Goal: Task Accomplishment & Management: Complete application form

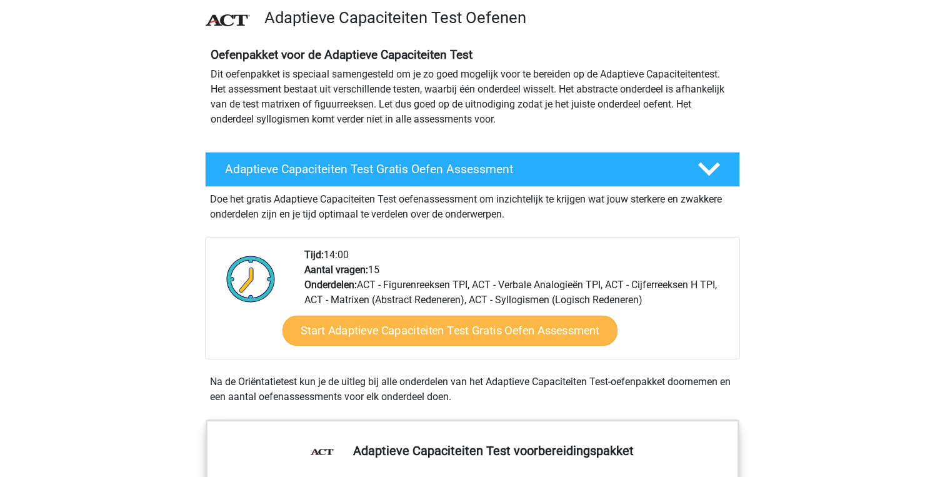
scroll to position [96, 0]
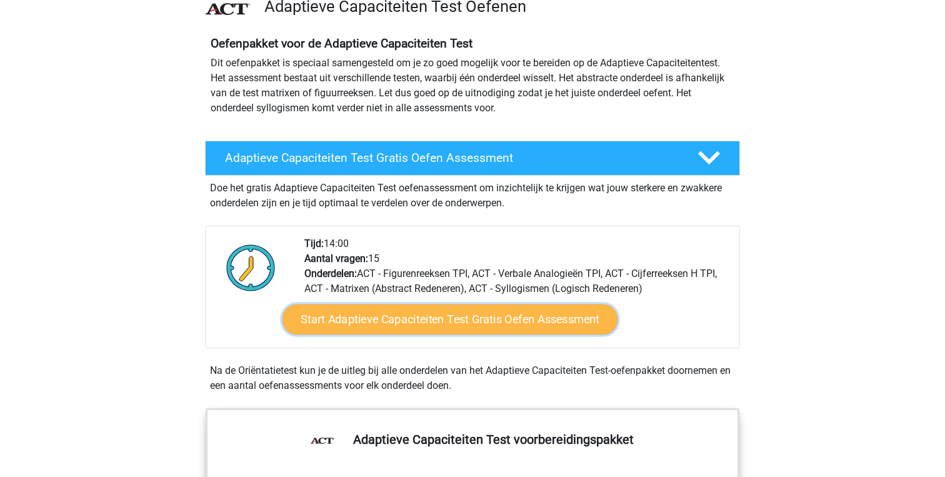
click at [440, 321] on link "Start Adaptieve Capaciteiten Test Gratis Oefen Assessment" at bounding box center [449, 319] width 335 height 30
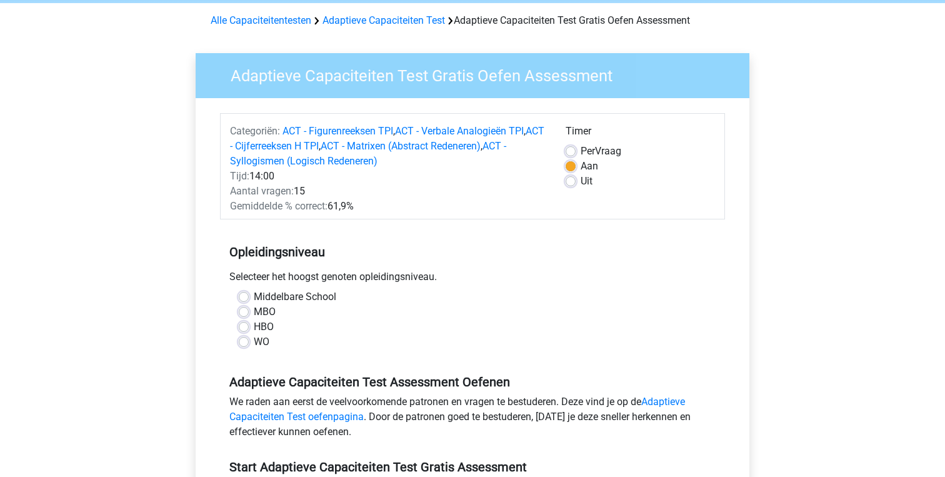
scroll to position [50, 0]
click at [257, 327] on label "HBO" at bounding box center [264, 326] width 20 height 15
click at [249, 327] on input "HBO" at bounding box center [244, 325] width 10 height 12
radio input "true"
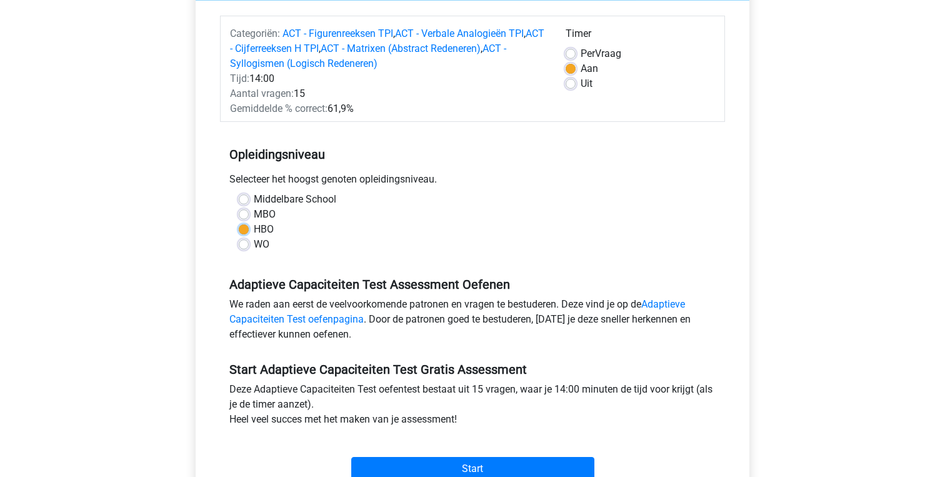
scroll to position [272, 0]
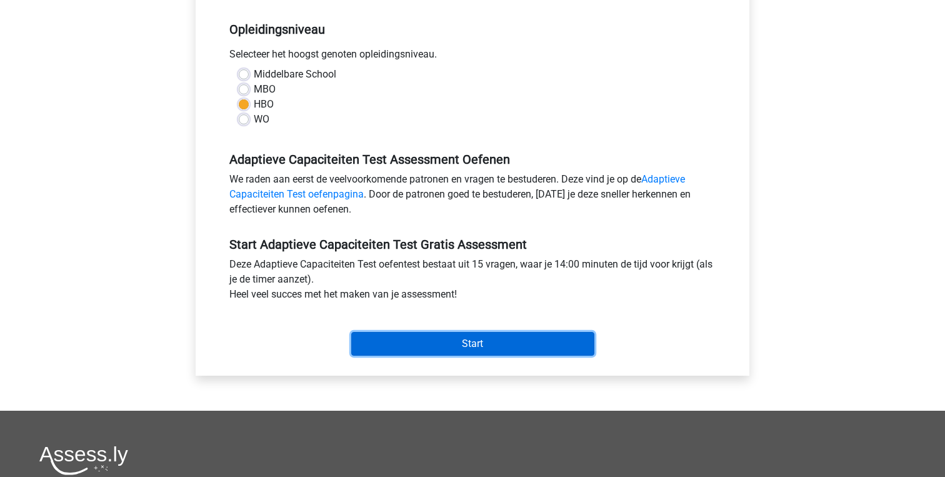
click at [426, 335] on input "Start" at bounding box center [472, 344] width 243 height 24
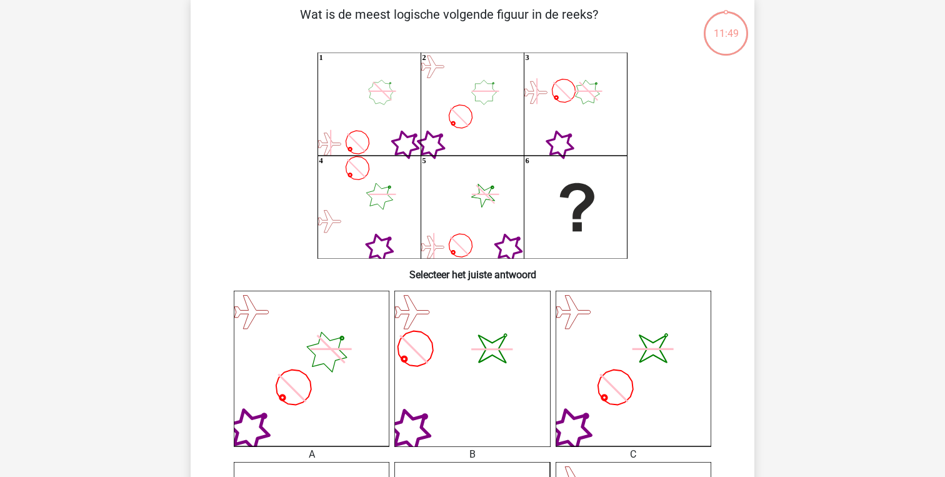
scroll to position [69, 0]
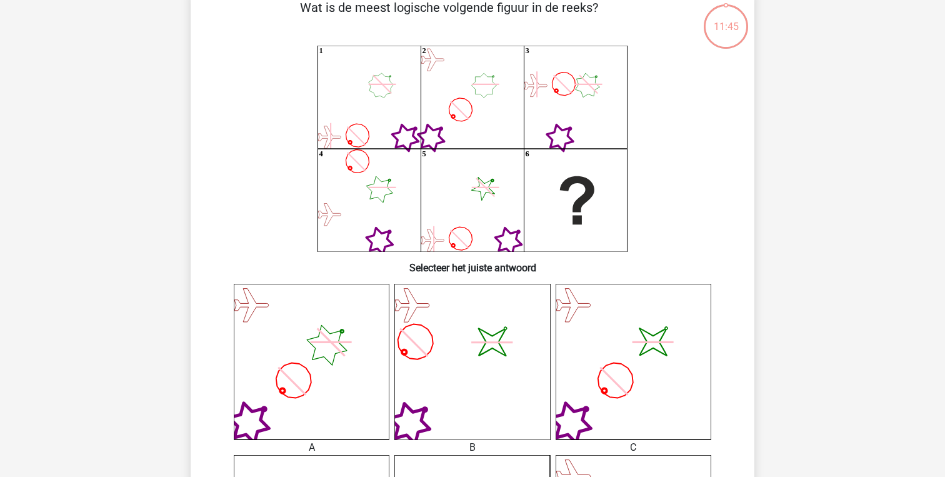
click at [607, 377] on icon "image/svg+xml" at bounding box center [634, 362] width 156 height 156
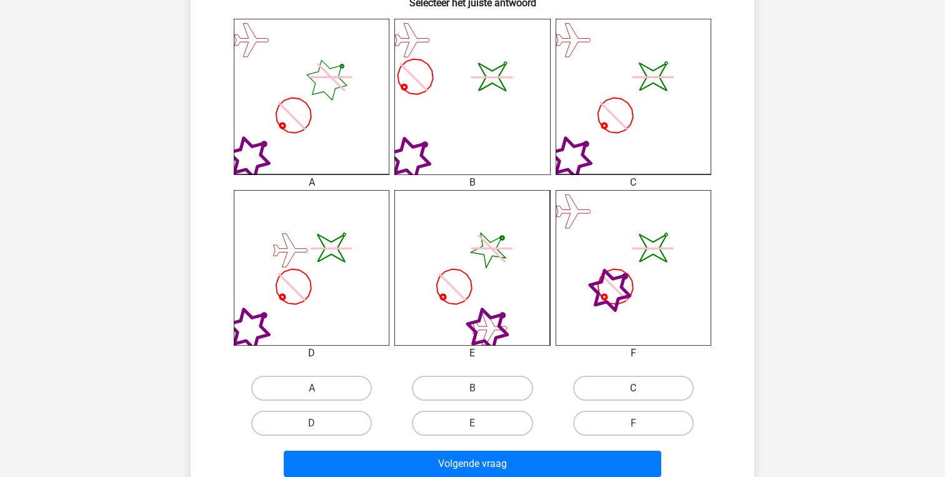
scroll to position [344, 0]
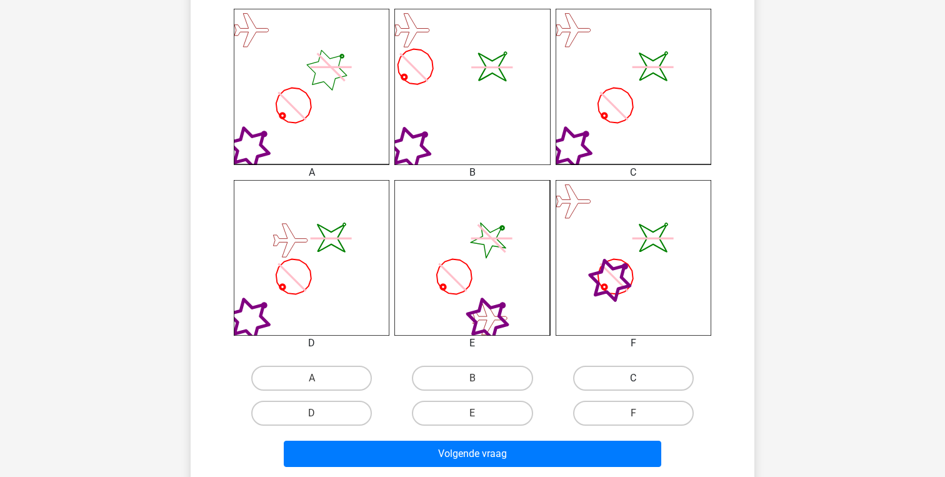
click at [617, 375] on label "C" at bounding box center [633, 378] width 121 height 25
click at [633, 378] on input "C" at bounding box center [637, 382] width 8 height 8
radio input "true"
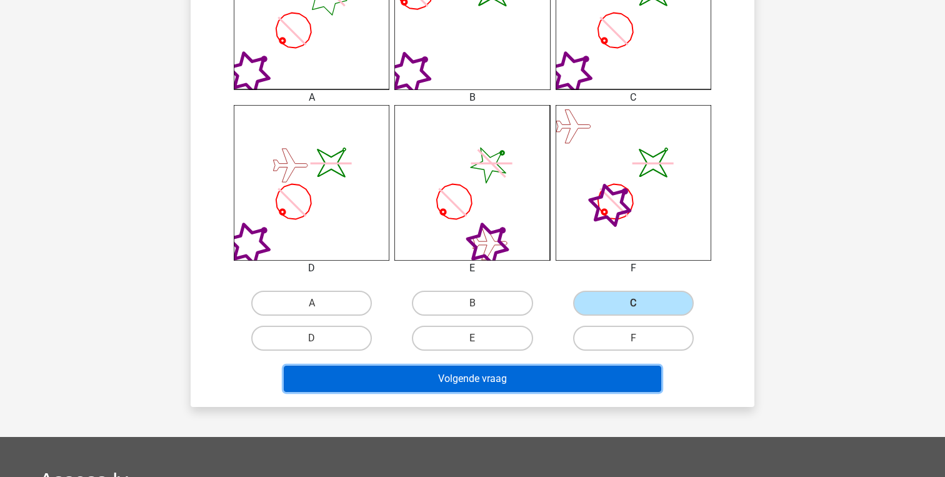
click at [504, 380] on button "Volgende vraag" at bounding box center [473, 379] width 378 height 26
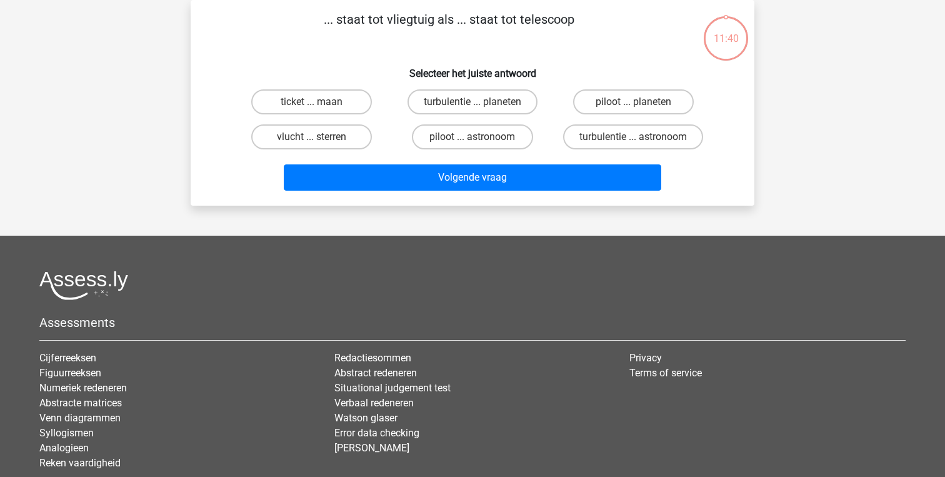
scroll to position [0, 0]
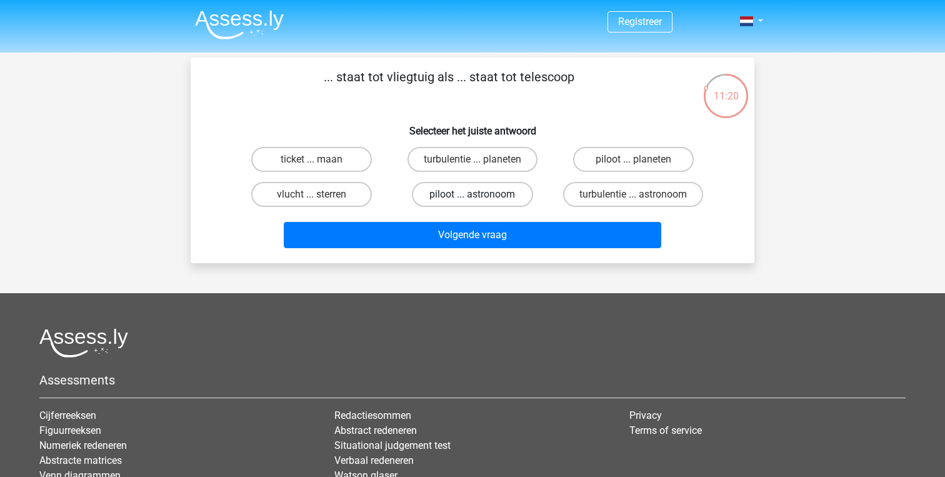
click at [466, 201] on label "piloot ... astronoom" at bounding box center [472, 194] width 121 height 25
click at [472, 201] on input "piloot ... astronoom" at bounding box center [476, 198] width 8 height 8
radio input "true"
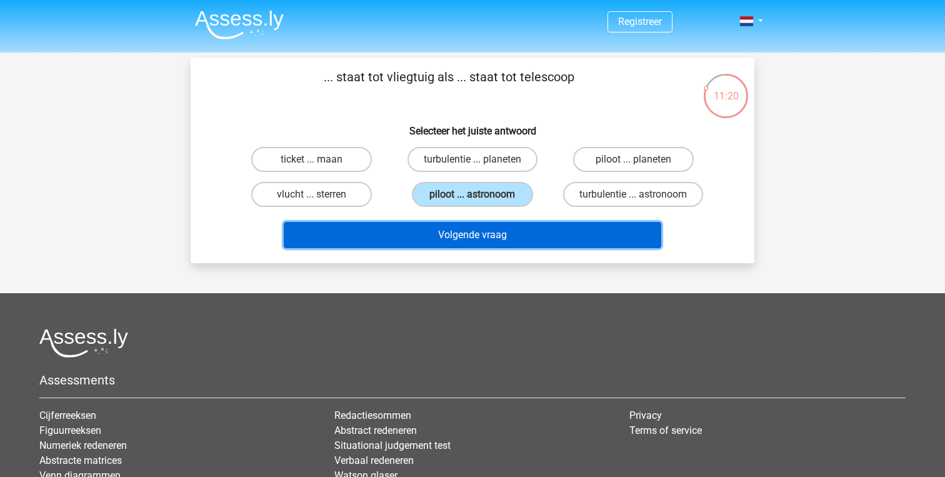
click at [462, 239] on button "Volgende vraag" at bounding box center [473, 235] width 378 height 26
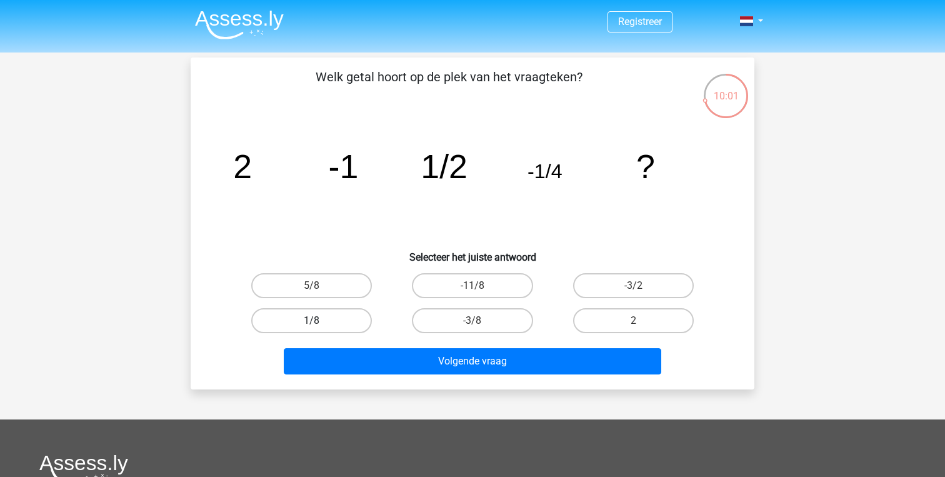
click at [359, 319] on label "1/8" at bounding box center [311, 320] width 121 height 25
click at [320, 321] on input "1/8" at bounding box center [316, 325] width 8 height 8
radio input "true"
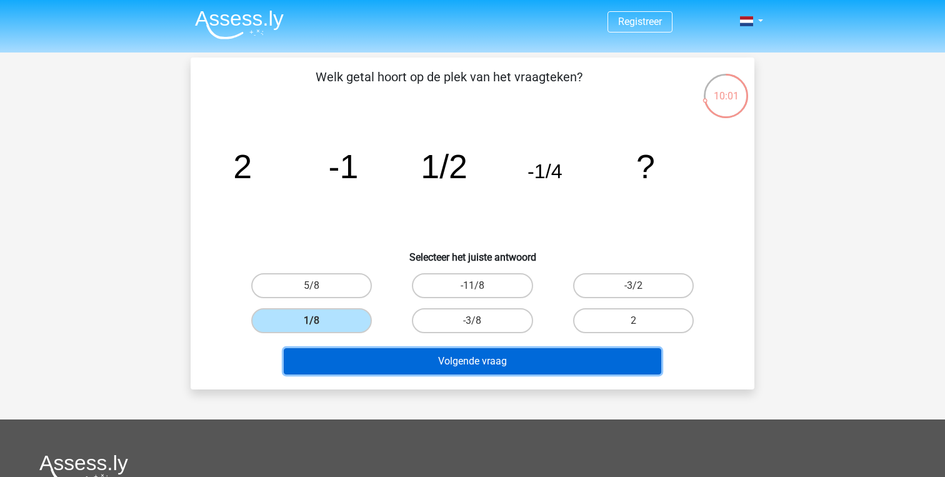
click at [383, 352] on button "Volgende vraag" at bounding box center [473, 361] width 378 height 26
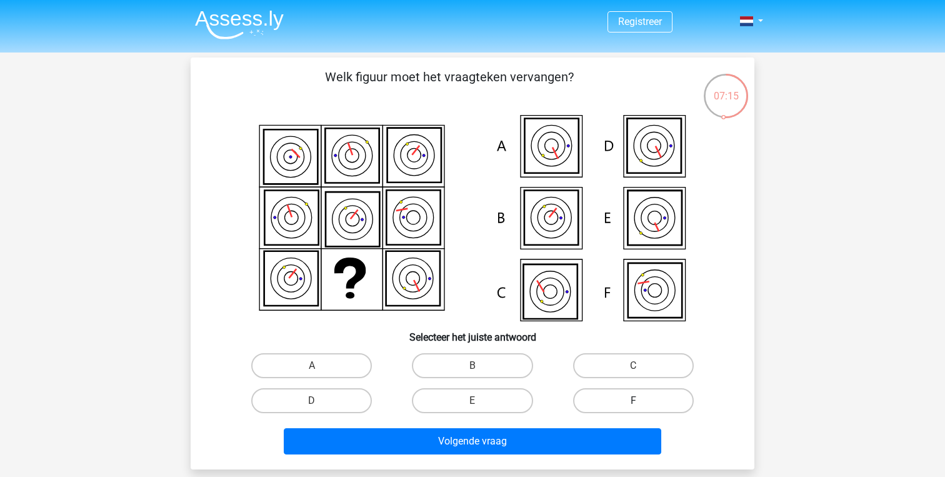
click at [621, 400] on label "F" at bounding box center [633, 400] width 121 height 25
click at [633, 401] on input "F" at bounding box center [637, 405] width 8 height 8
radio input "true"
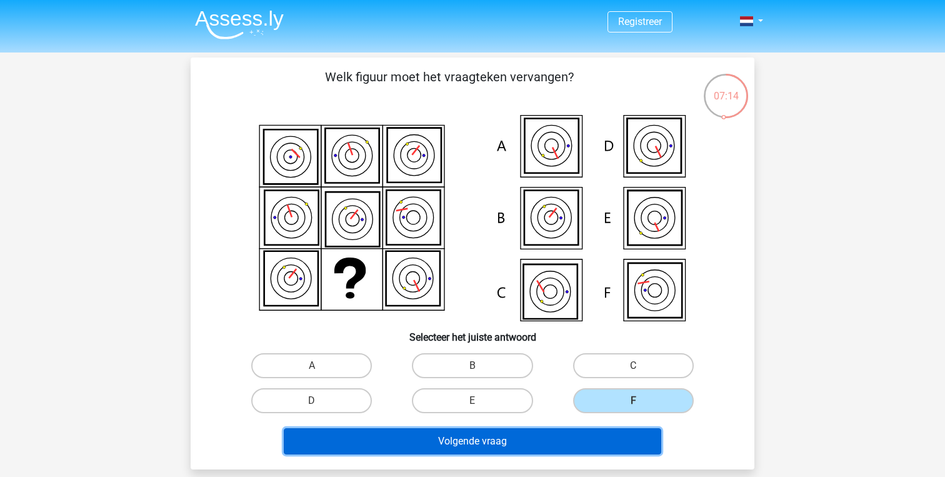
click at [607, 430] on button "Volgende vraag" at bounding box center [473, 441] width 378 height 26
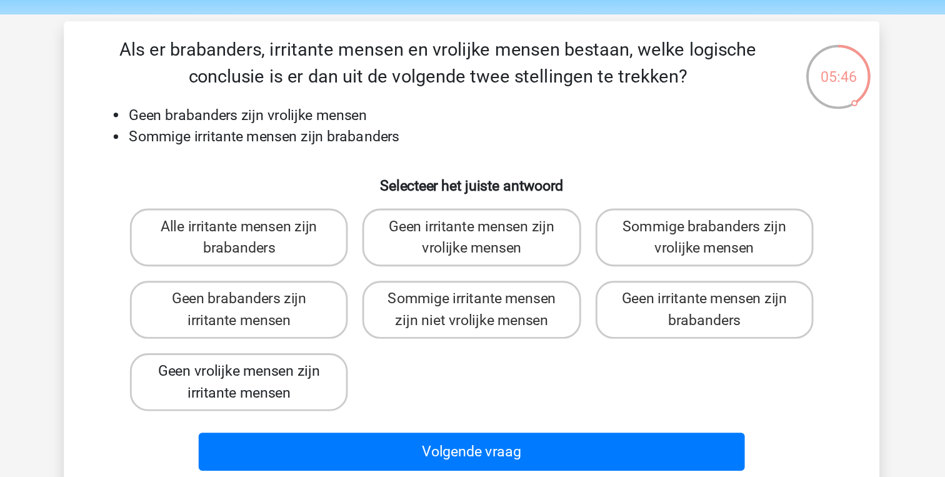
click at [366, 302] on label "Geen vrolijke mensen zijn irritante mensen" at bounding box center [311, 307] width 151 height 40
click at [320, 302] on input "Geen vrolijke mensen zijn irritante mensen" at bounding box center [316, 303] width 8 height 8
radio input "true"
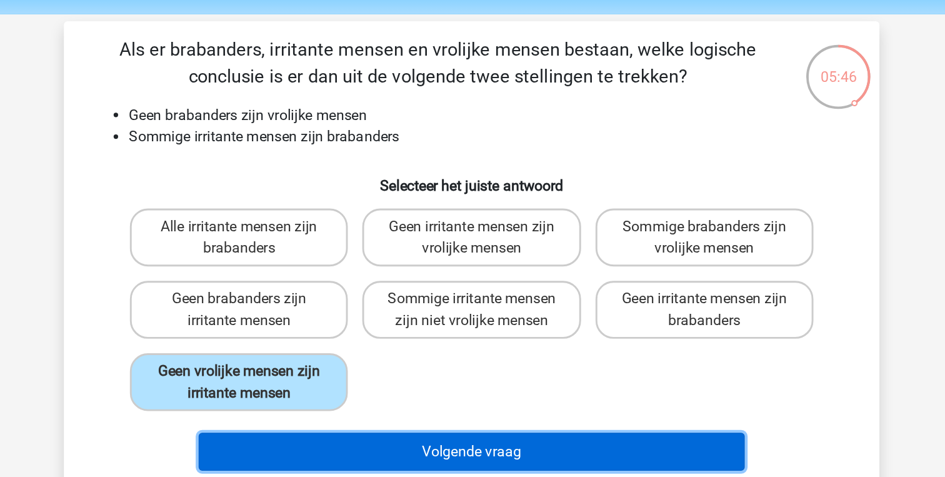
click at [384, 344] on button "Volgende vraag" at bounding box center [473, 355] width 378 height 26
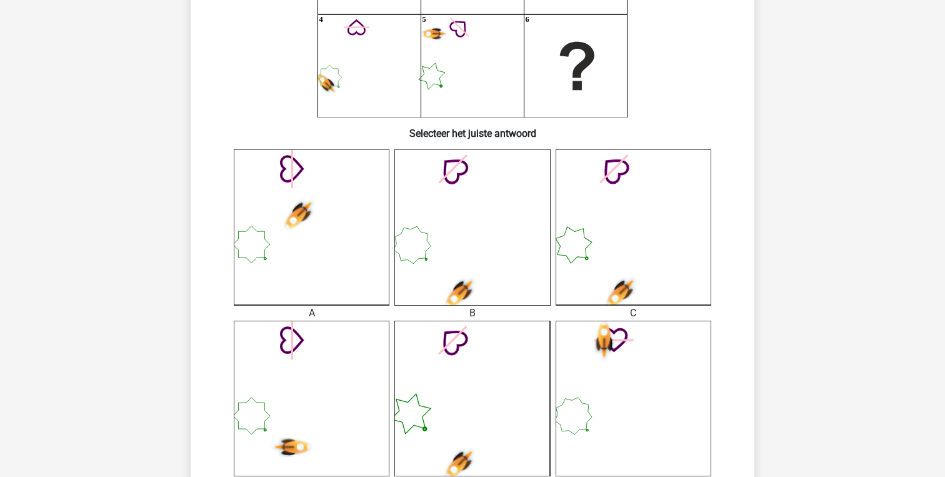
click at [462, 273] on icon at bounding box center [472, 227] width 156 height 156
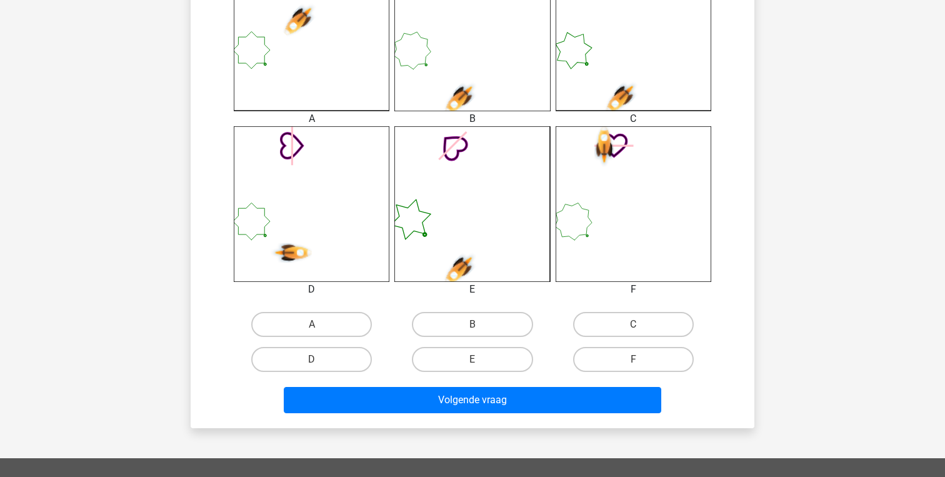
scroll to position [455, 0]
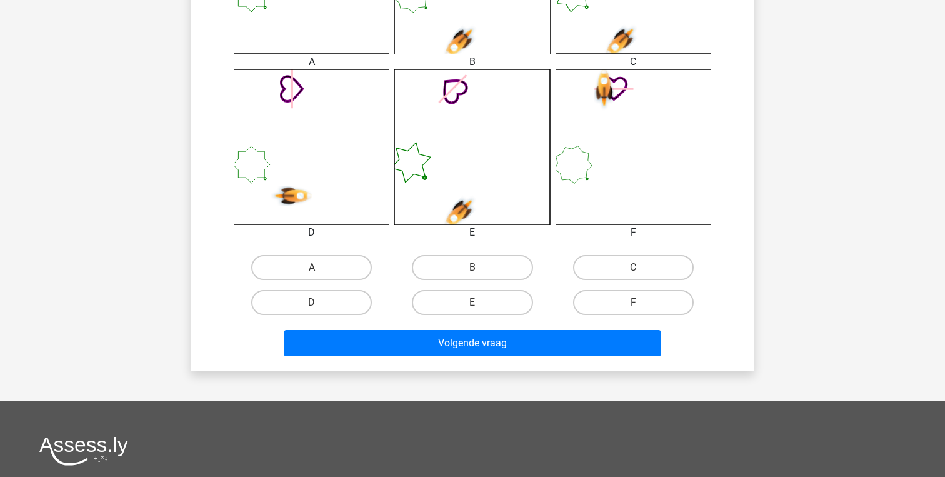
click at [477, 269] on input "B" at bounding box center [476, 271] width 8 height 8
radio input "true"
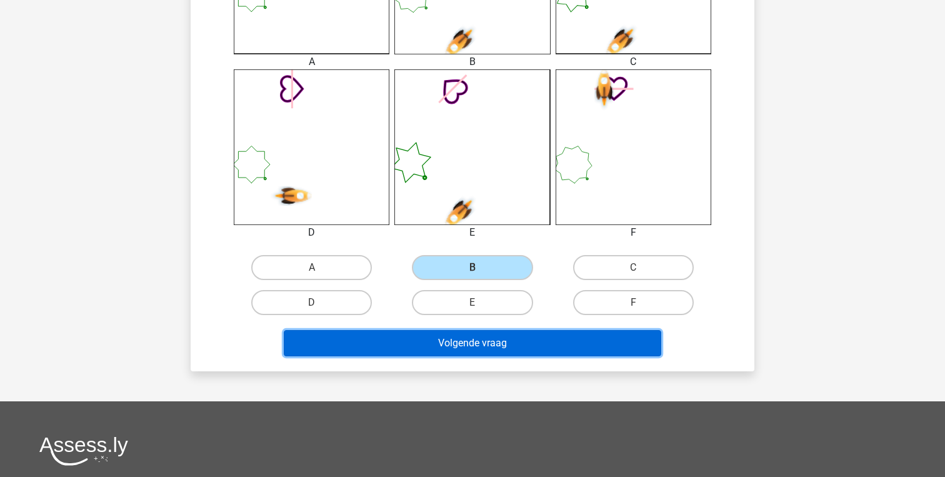
click at [483, 342] on button "Volgende vraag" at bounding box center [473, 343] width 378 height 26
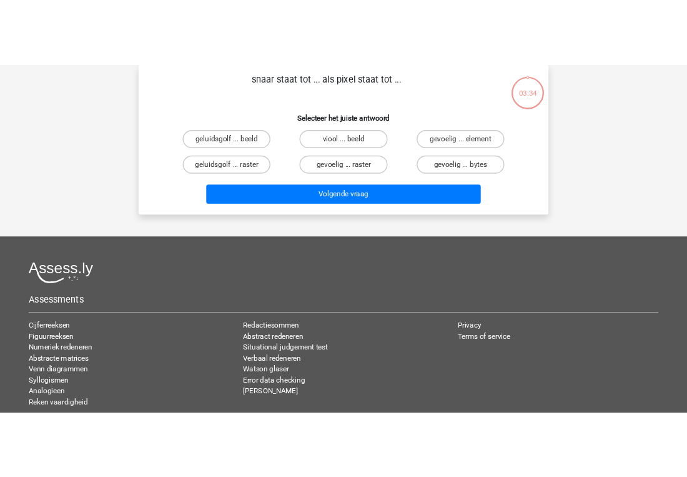
scroll to position [0, 0]
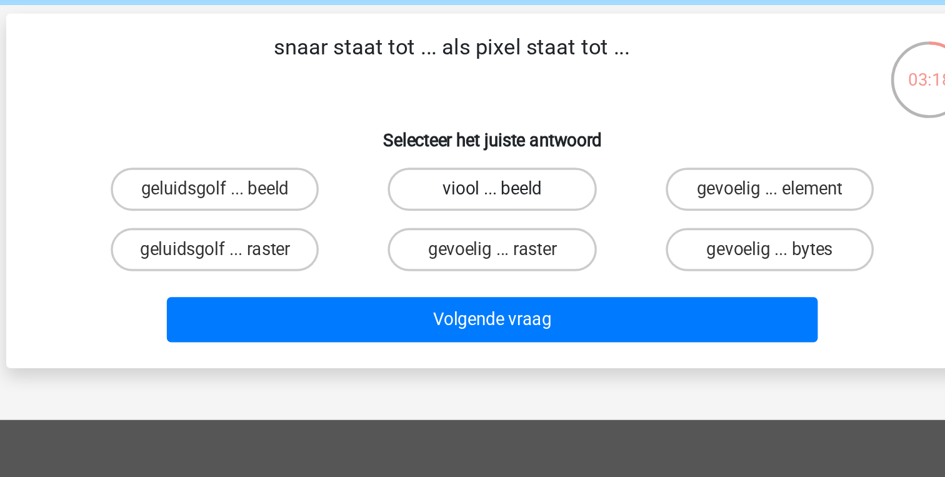
click at [468, 162] on label "viool ... beeld" at bounding box center [472, 159] width 121 height 25
click at [472, 162] on input "viool ... beeld" at bounding box center [476, 163] width 8 height 8
radio input "true"
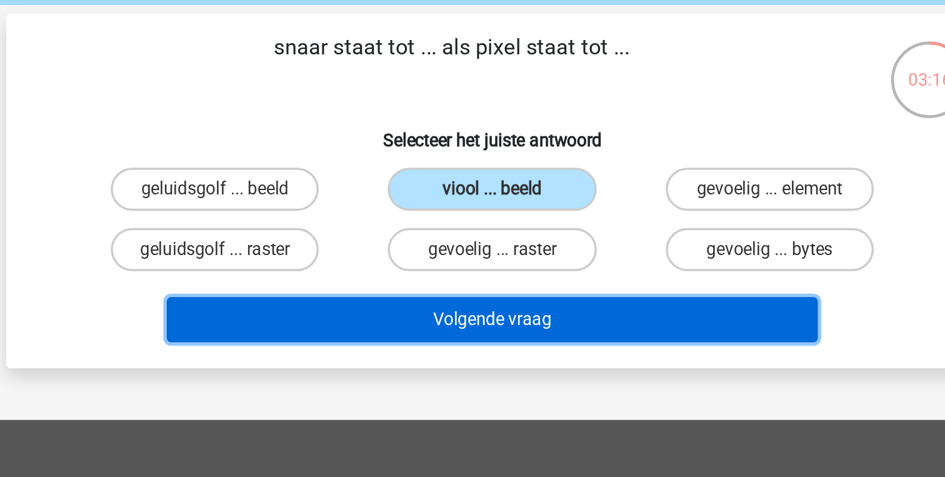
click at [482, 229] on button "Volgende vraag" at bounding box center [473, 235] width 378 height 26
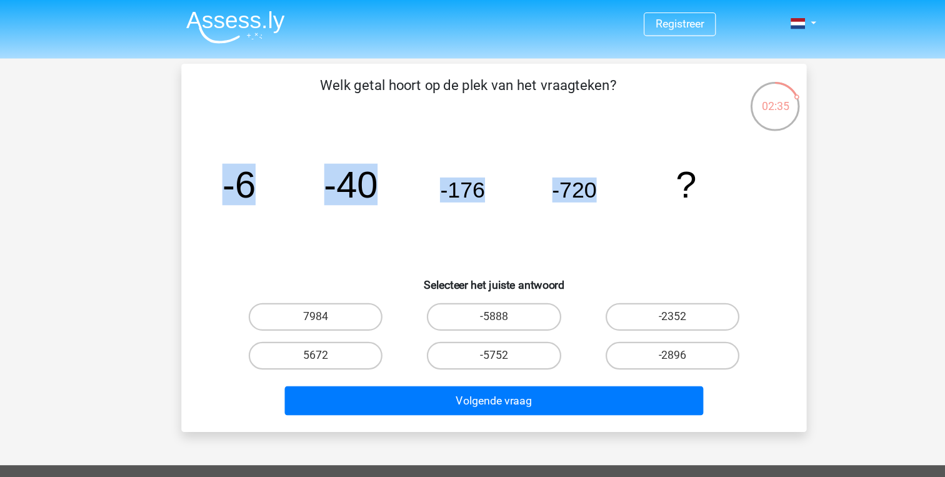
drag, startPoint x: 587, startPoint y: 165, endPoint x: 209, endPoint y: 179, distance: 378.3
click at [196, 180] on div "Welk getal hoort op de plek van het vraagteken? image/svg+xml -6 -40 -176 -720 …" at bounding box center [473, 223] width 554 height 312
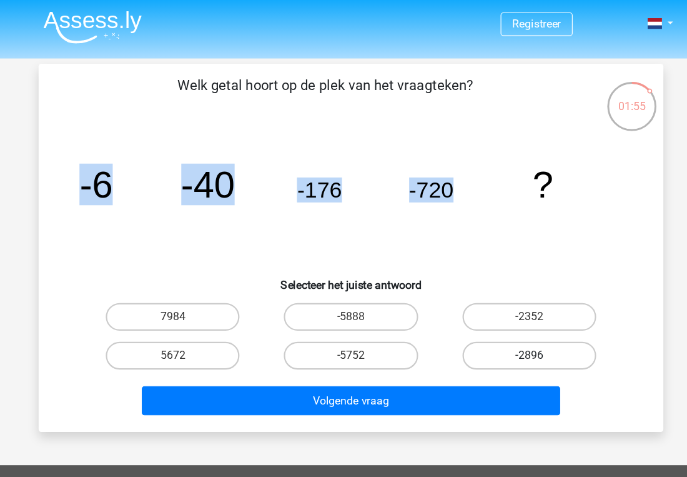
click at [547, 322] on label "-2896" at bounding box center [504, 320] width 121 height 25
click at [512, 322] on input "-2896" at bounding box center [508, 325] width 8 height 8
radio input "true"
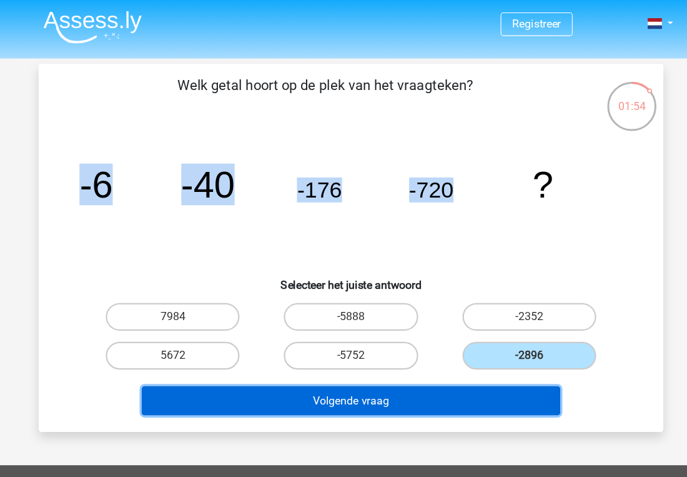
click at [486, 352] on button "Volgende vraag" at bounding box center [344, 361] width 378 height 26
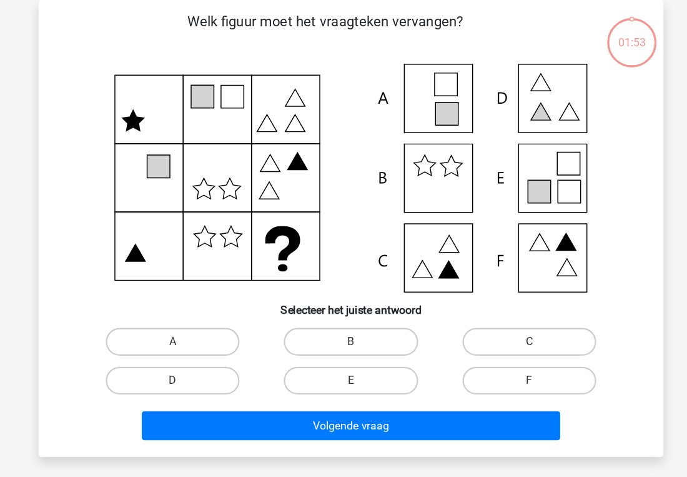
scroll to position [11, 0]
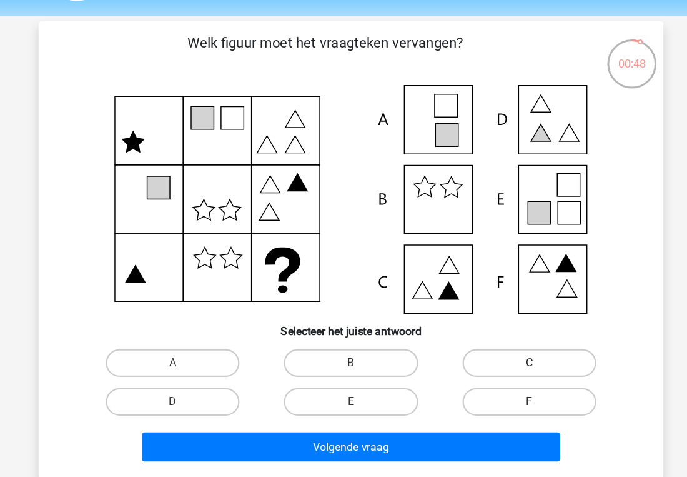
click at [498, 353] on label "C" at bounding box center [504, 354] width 121 height 25
click at [504, 355] on input "C" at bounding box center [508, 359] width 8 height 8
radio input "true"
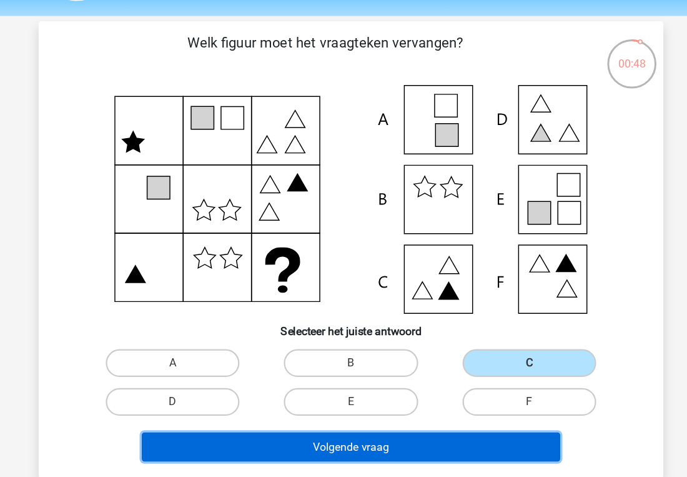
click at [436, 432] on button "Volgende vraag" at bounding box center [344, 430] width 378 height 26
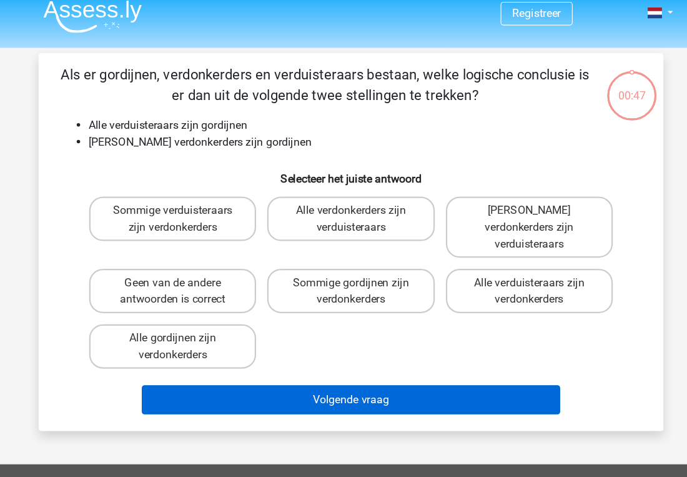
scroll to position [0, 0]
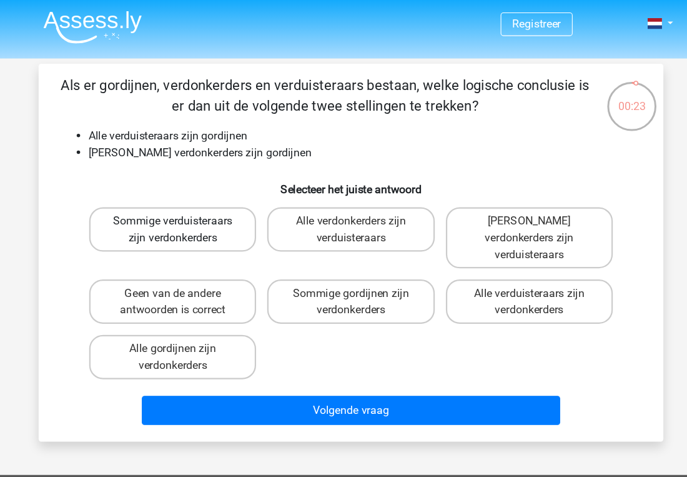
click at [196, 219] on label "Sommige verduisteraars zijn verdonkerders" at bounding box center [182, 207] width 151 height 40
click at [191, 207] on input "Sommige verduisteraars zijn verdonkerders" at bounding box center [187, 203] width 8 height 8
radio input "true"
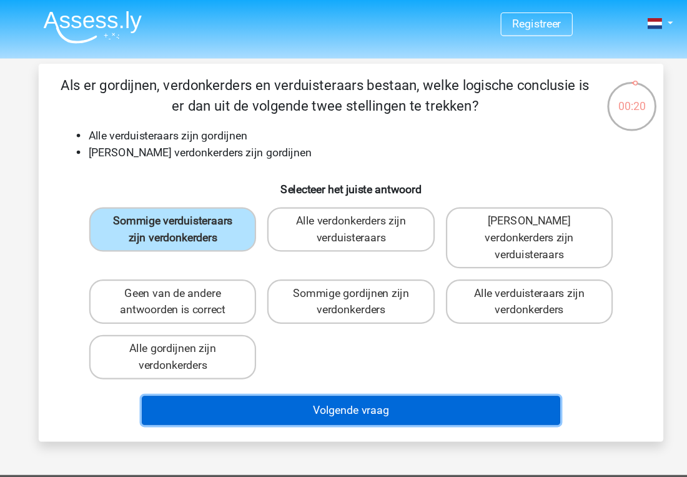
click at [266, 357] on button "Volgende vraag" at bounding box center [344, 370] width 378 height 26
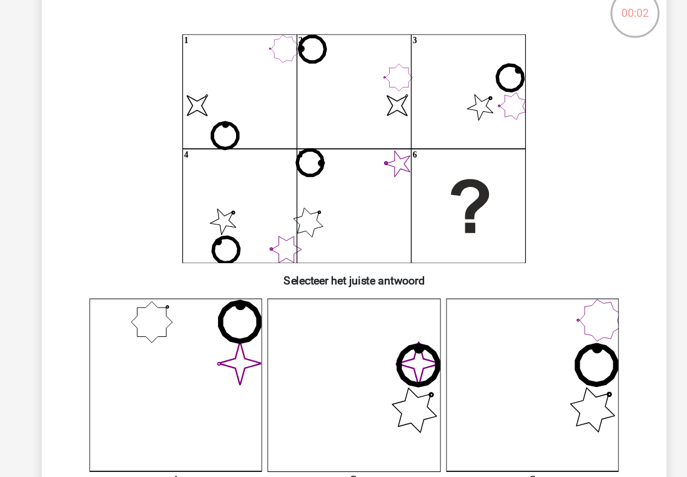
scroll to position [61, 0]
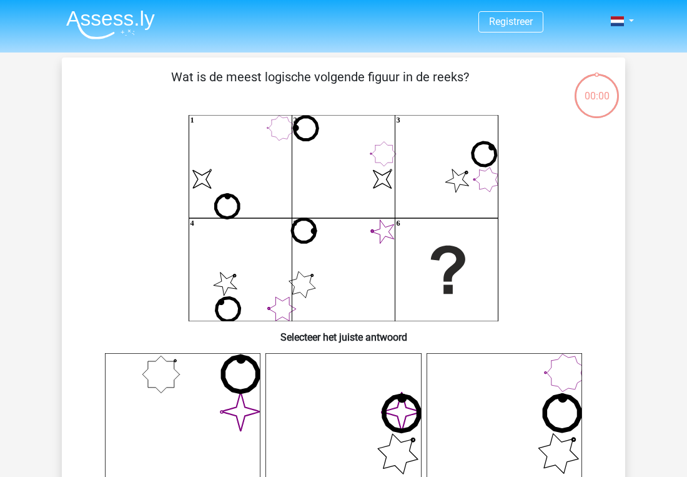
scroll to position [61, 0]
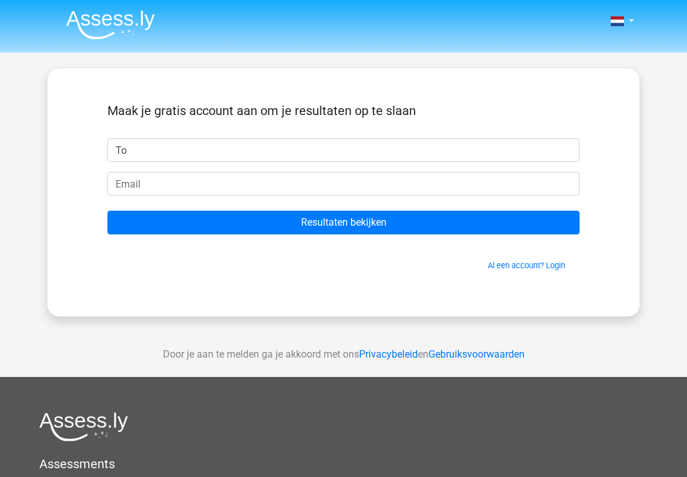
type input "To"
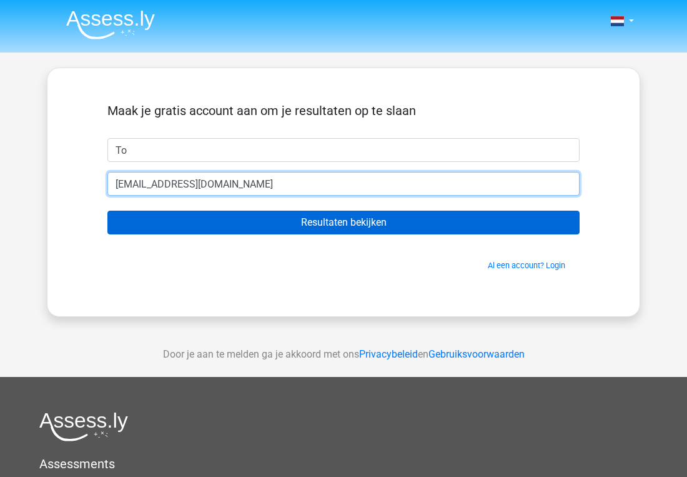
type input "[EMAIL_ADDRESS][DOMAIN_NAME]"
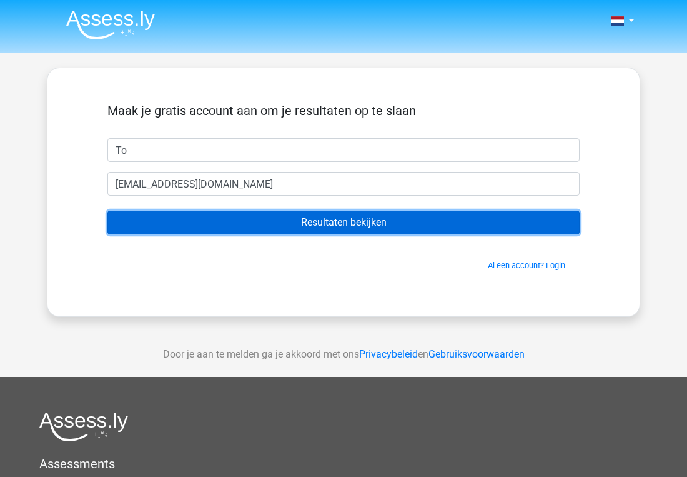
click at [428, 219] on input "Resultaten bekijken" at bounding box center [343, 223] width 472 height 24
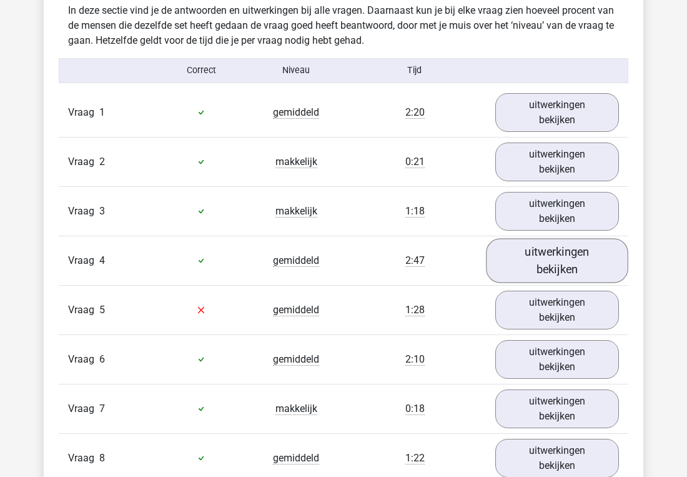
scroll to position [1355, 0]
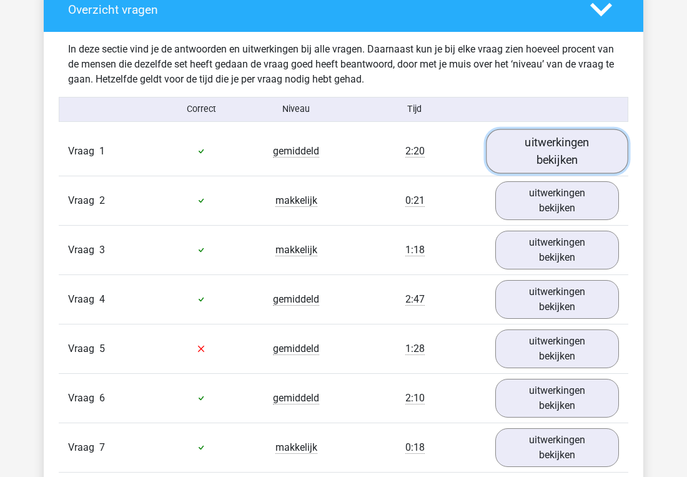
click at [540, 137] on link "uitwerkingen bekijken" at bounding box center [557, 151] width 142 height 44
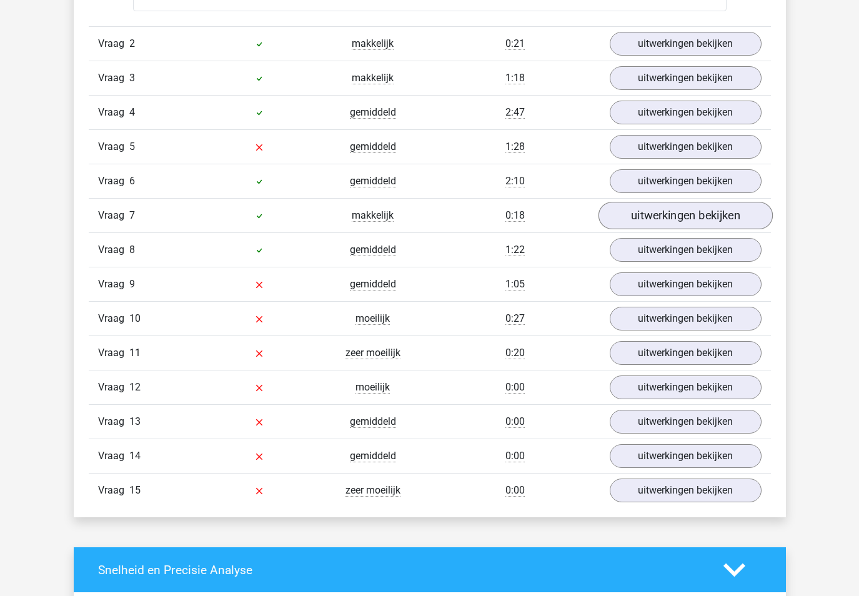
scroll to position [2695, 0]
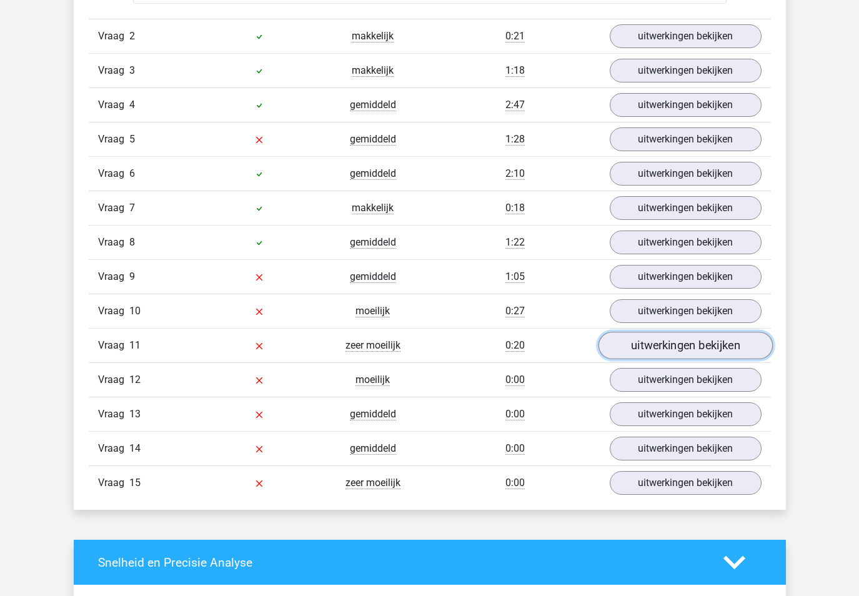
click at [674, 337] on link "uitwerkingen bekijken" at bounding box center [685, 345] width 174 height 27
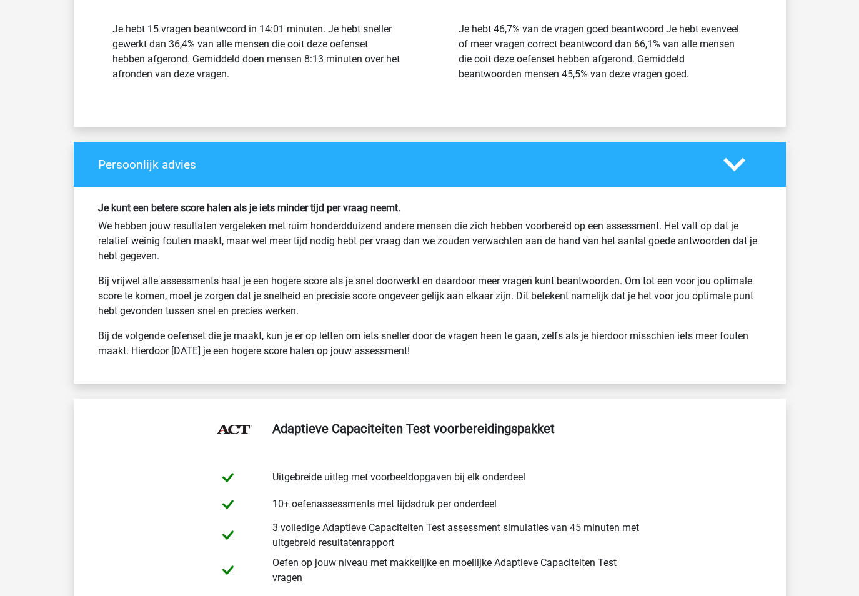
scroll to position [4907, 0]
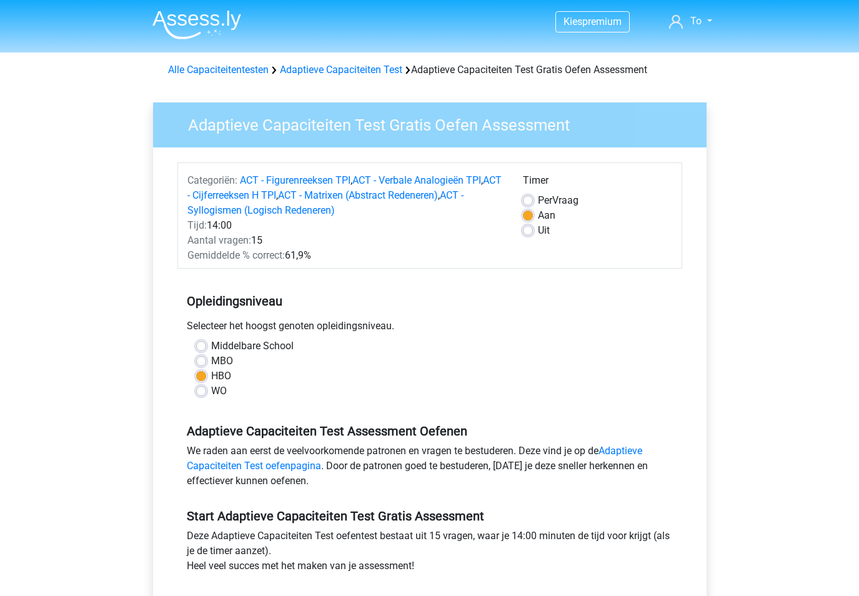
scroll to position [339, 0]
